Goal: Communication & Community: Answer question/provide support

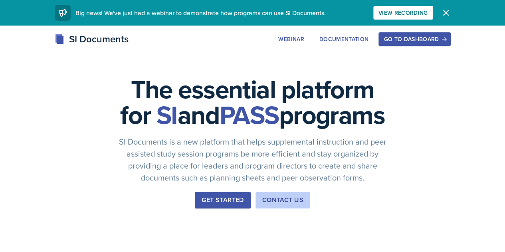
click at [445, 37] on div "Go to Dashboard" at bounding box center [414, 39] width 61 height 6
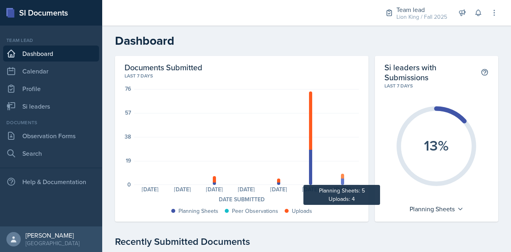
click at [341, 174] on div at bounding box center [342, 176] width 3 height 5
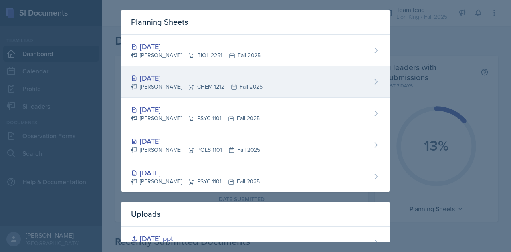
click at [254, 79] on div "[DATE]" at bounding box center [197, 78] width 132 height 11
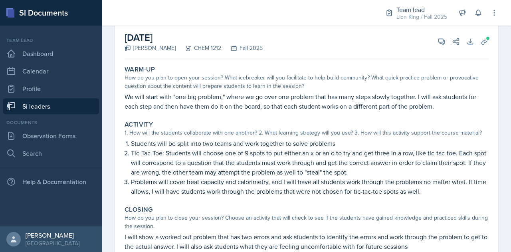
scroll to position [45, 0]
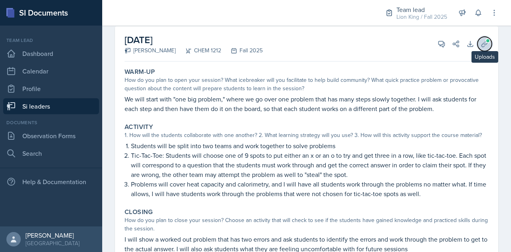
click at [481, 45] on icon at bounding box center [485, 44] width 8 height 8
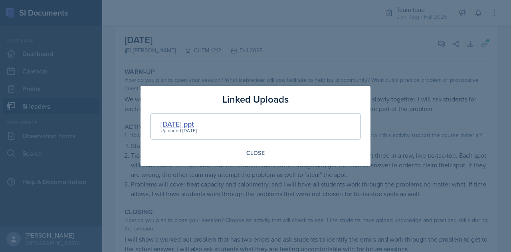
click at [188, 124] on div "[DATE] ppt" at bounding box center [178, 124] width 36 height 11
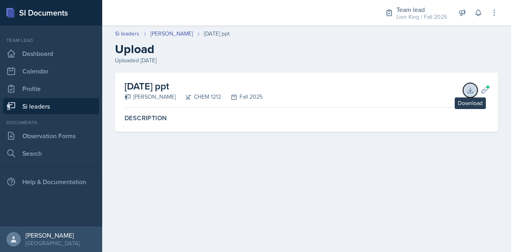
click at [476, 87] on button "Download" at bounding box center [470, 90] width 14 height 14
click at [484, 90] on icon at bounding box center [485, 90] width 8 height 8
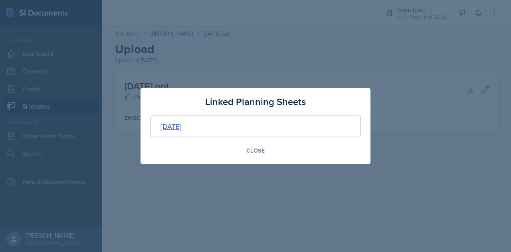
click at [182, 125] on div "[DATE]" at bounding box center [170, 126] width 21 height 11
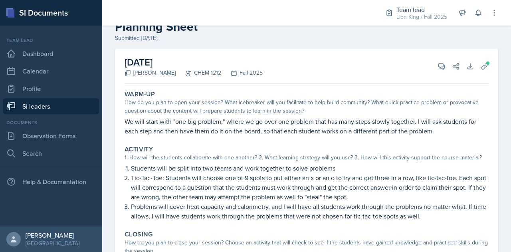
scroll to position [20, 0]
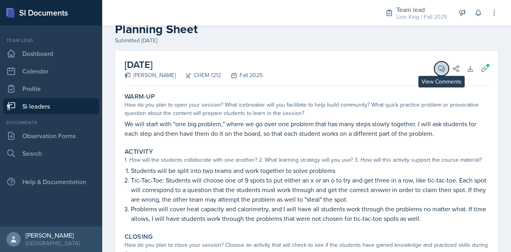
click at [437, 68] on icon at bounding box center [441, 69] width 8 height 8
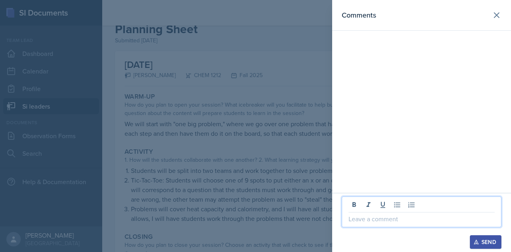
click at [367, 218] on p at bounding box center [421, 219] width 146 height 10
click at [255, 189] on div at bounding box center [255, 126] width 511 height 252
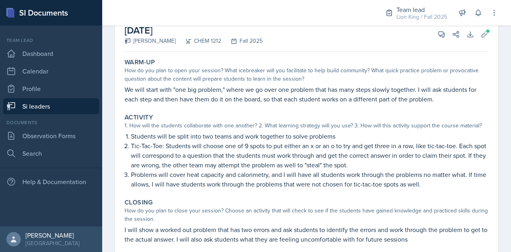
scroll to position [47, 0]
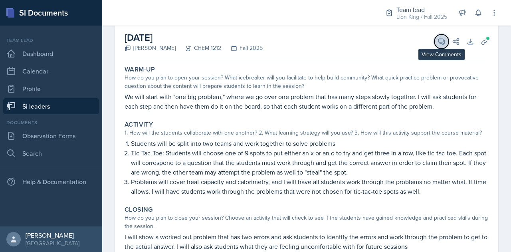
click at [437, 42] on icon at bounding box center [441, 42] width 8 height 8
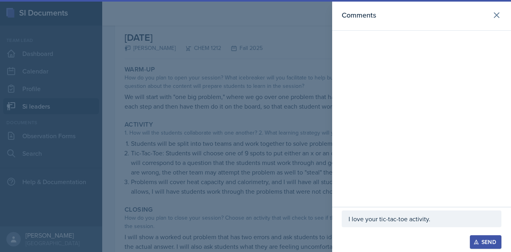
click at [438, 218] on p "I love your tic-tac-toe activity." at bounding box center [421, 219] width 146 height 10
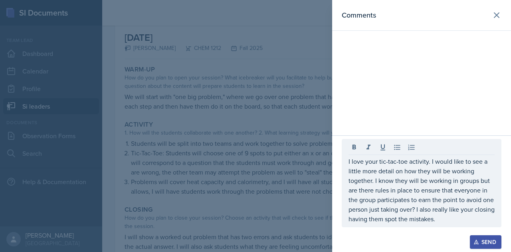
click at [493, 241] on div "Send" at bounding box center [485, 242] width 21 height 6
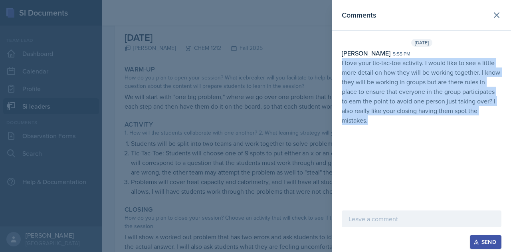
copy p "I love your tic-tac-toe activity. I would like to see a little more detail on h…"
drag, startPoint x: 342, startPoint y: 62, endPoint x: 410, endPoint y: 136, distance: 100.3
click at [410, 136] on div "Comments [DATE] [PERSON_NAME] 5:55 pm I love your tic-tac-toe activity. I would…" at bounding box center [421, 103] width 179 height 207
